Goal: Navigation & Orientation: Find specific page/section

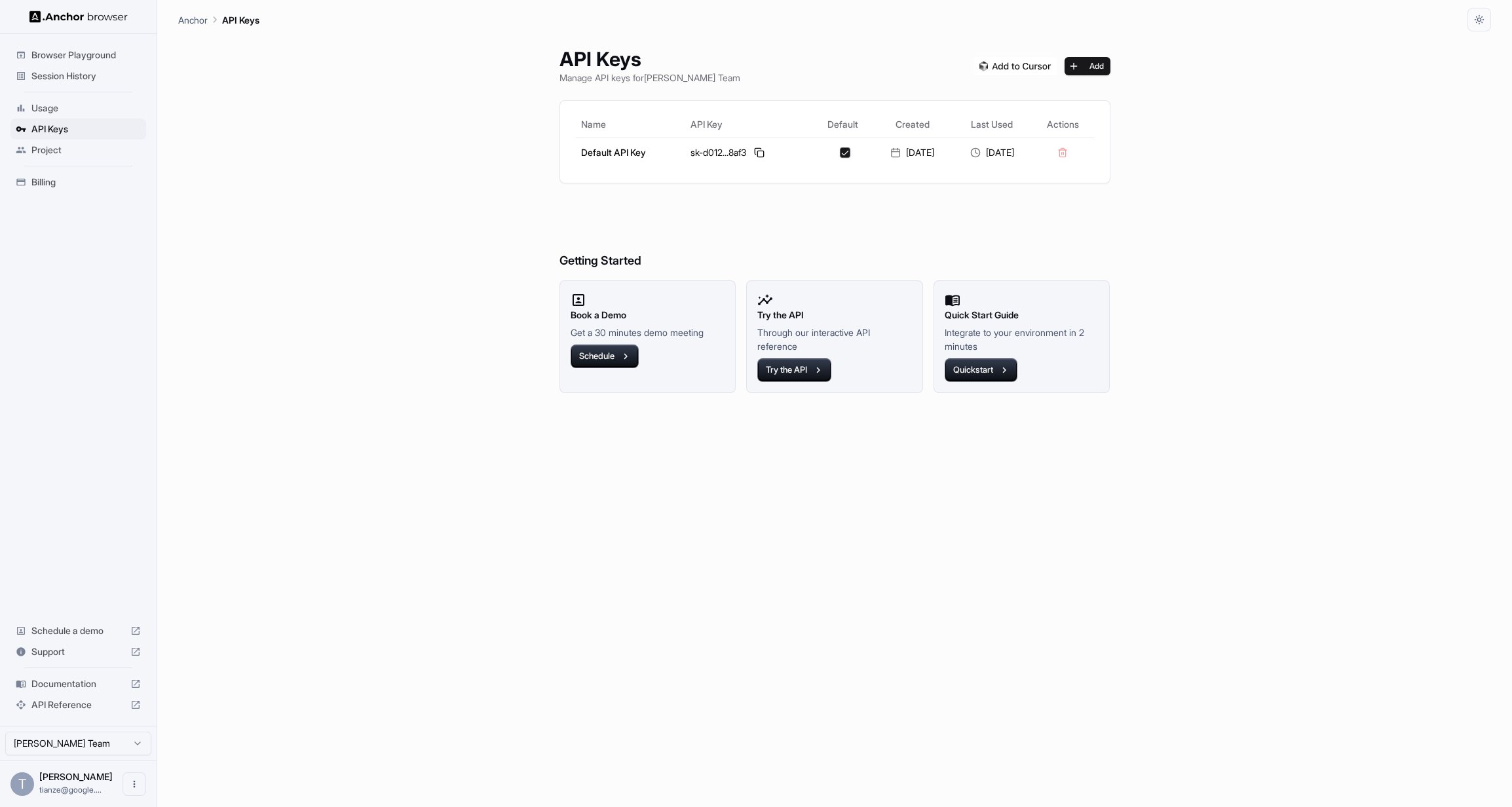
click at [66, 677] on span "Documentation" at bounding box center [78, 684] width 94 height 13
